Goal: Navigation & Orientation: Find specific page/section

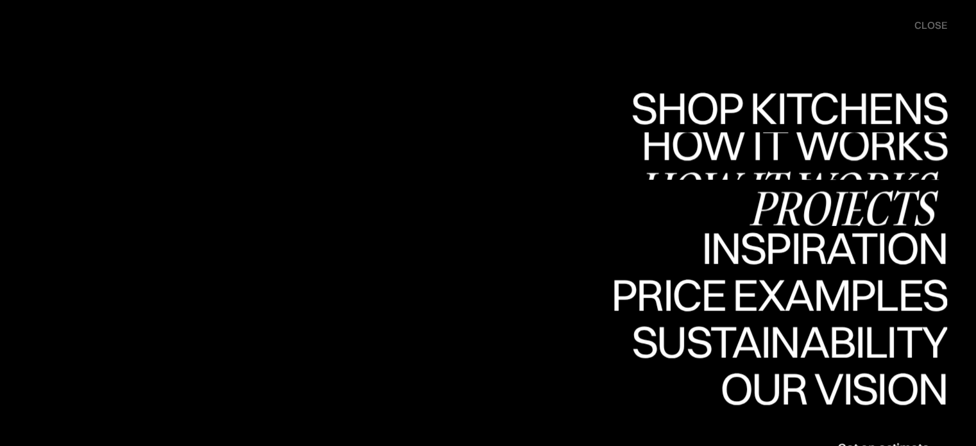
click at [853, 197] on div "Projects" at bounding box center [843, 207] width 208 height 45
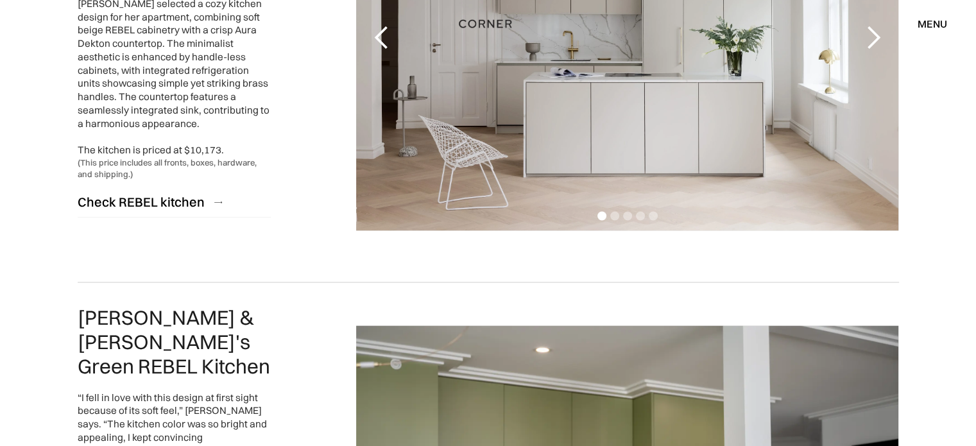
scroll to position [1989, 0]
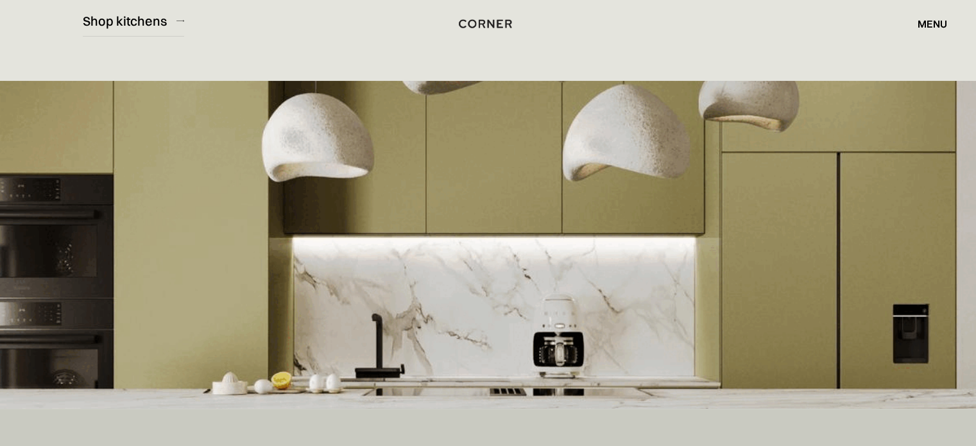
click at [942, 22] on div "menu" at bounding box center [933, 24] width 30 height 10
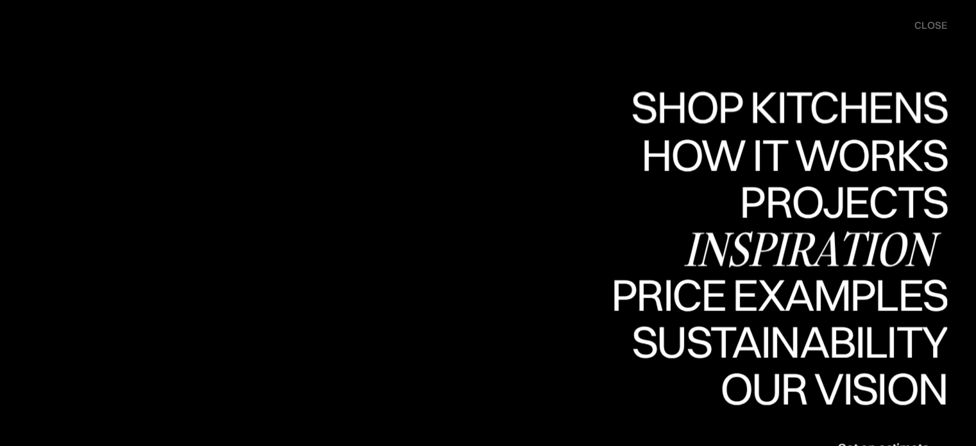
click at [872, 99] on div "Shop Kitchens" at bounding box center [785, 107] width 323 height 45
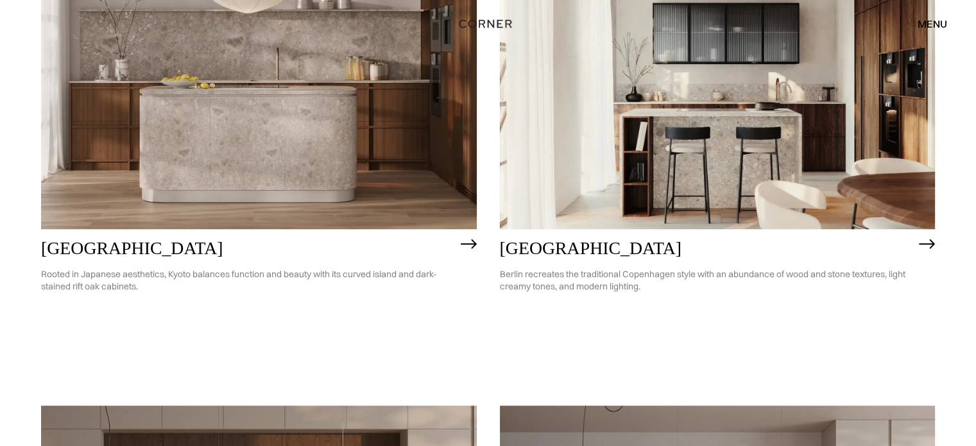
scroll to position [780, 0]
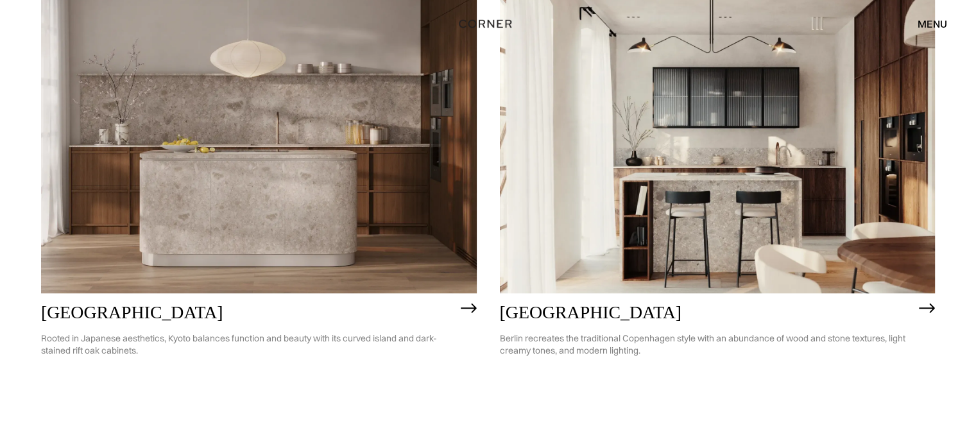
click at [626, 176] on img at bounding box center [718, 119] width 436 height 348
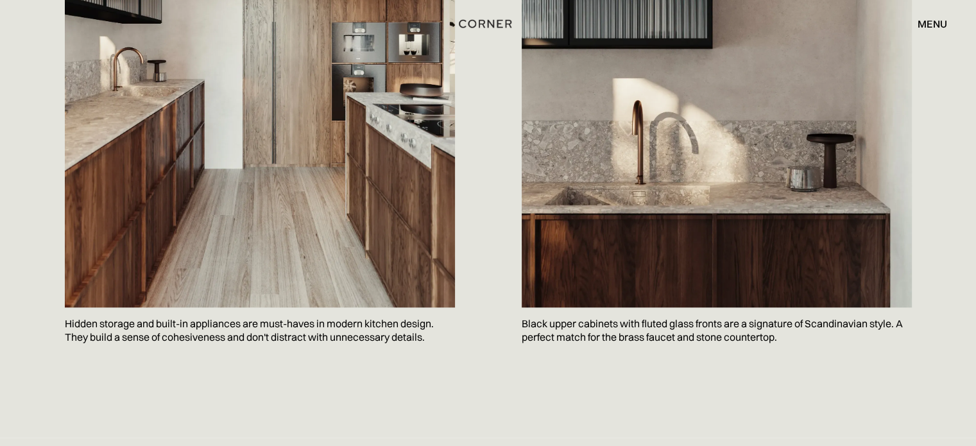
scroll to position [898, 0]
